Goal: Task Accomplishment & Management: Manage account settings

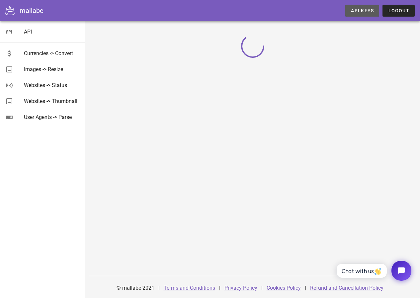
click at [361, 11] on span "API Keys" at bounding box center [361, 10] width 23 height 5
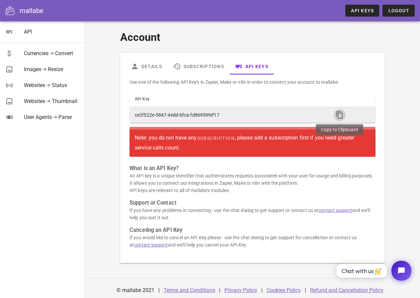
click at [336, 113] on icon "button" at bounding box center [340, 115] width 8 height 8
